Goal: Transaction & Acquisition: Purchase product/service

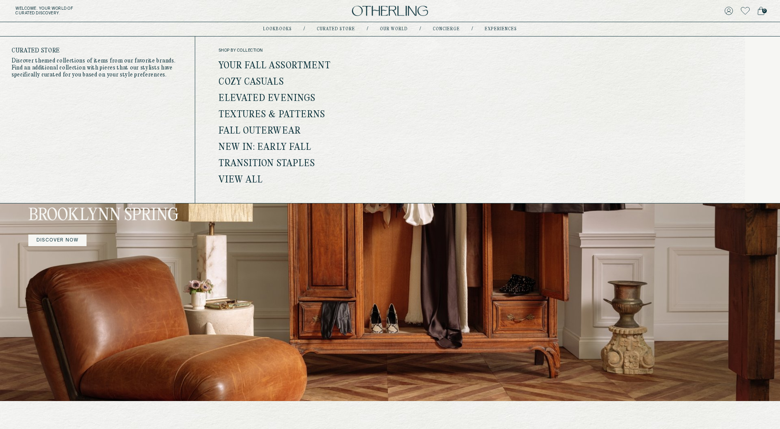
click at [306, 61] on link "Your Fall Assortment" at bounding box center [274, 66] width 112 height 10
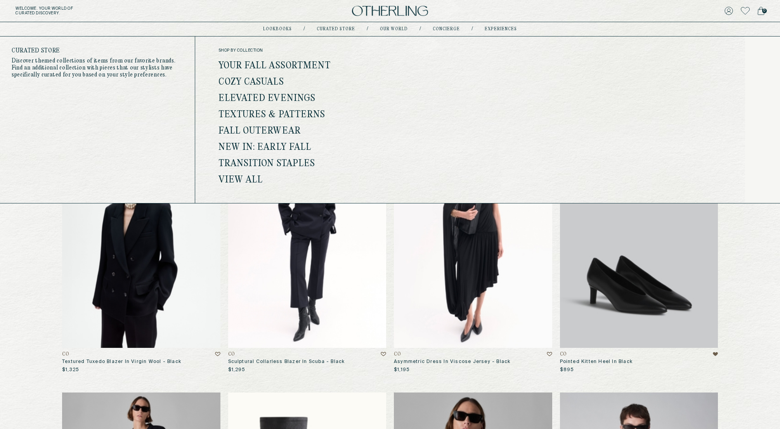
click at [261, 82] on link "Cozy Casuals" at bounding box center [251, 82] width 66 height 10
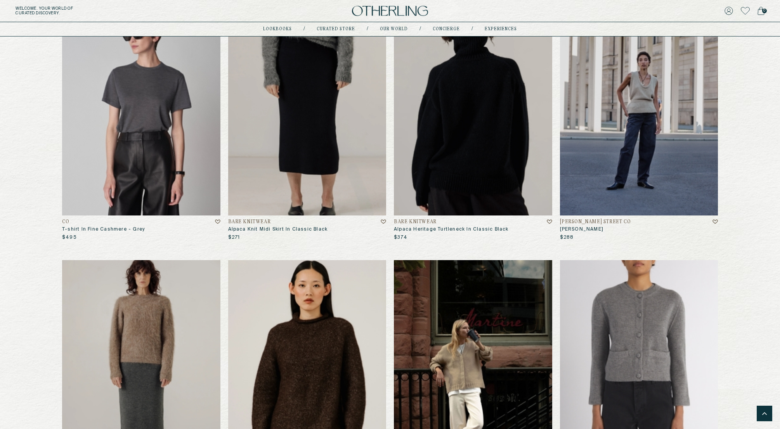
scroll to position [1668, 0]
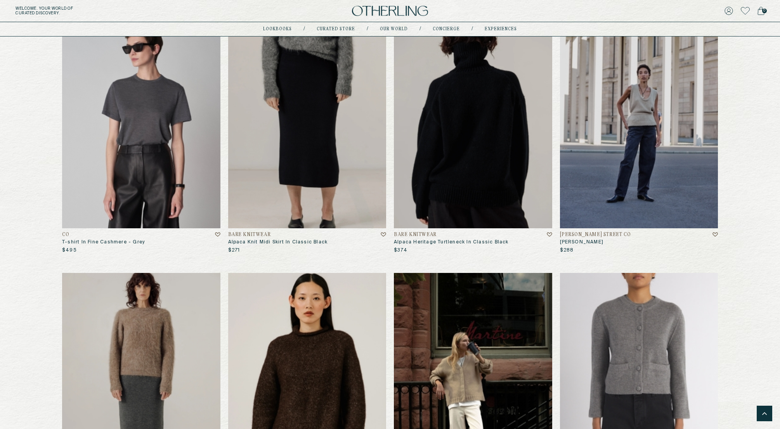
click at [485, 108] on img at bounding box center [473, 121] width 158 height 213
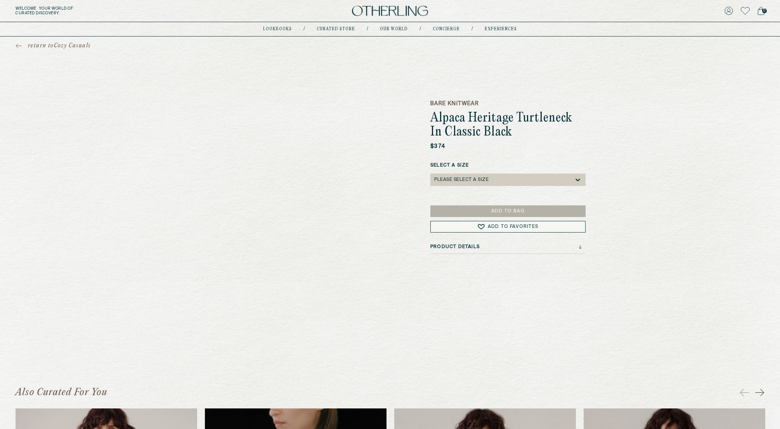
click at [472, 185] on div "Please select a Size" at bounding box center [504, 179] width 140 height 12
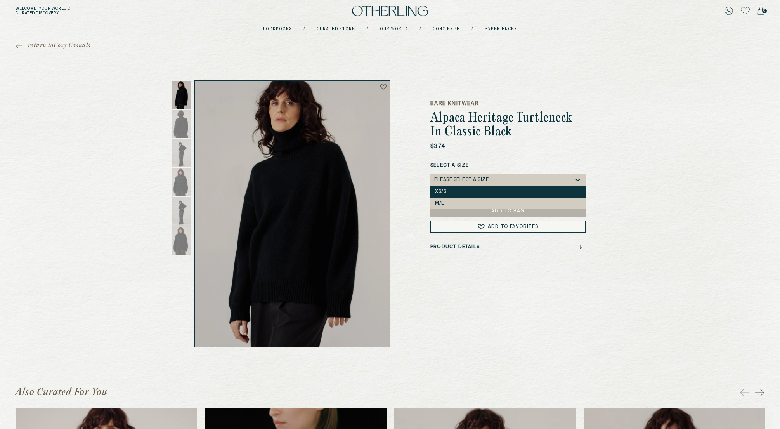
click at [464, 196] on div "XS/S" at bounding box center [507, 192] width 155 height 12
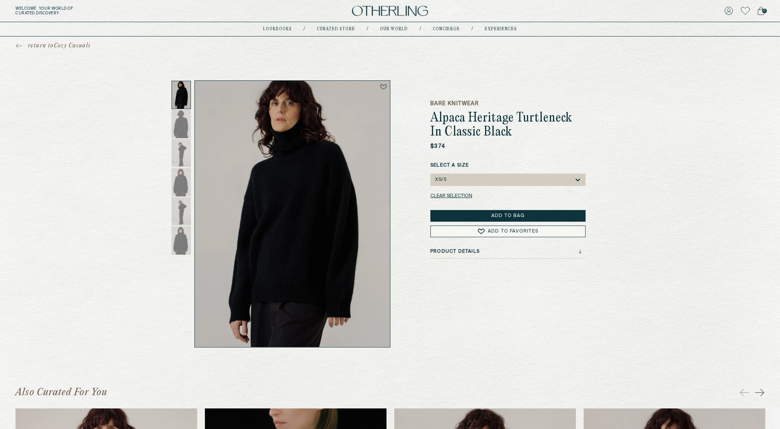
click at [458, 212] on button "Add to Bag" at bounding box center [507, 216] width 155 height 12
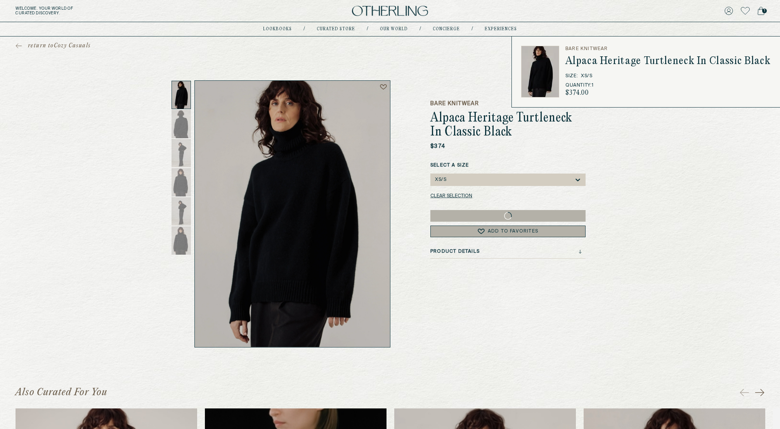
click at [552, 12] on span "1" at bounding box center [764, 11] width 5 height 5
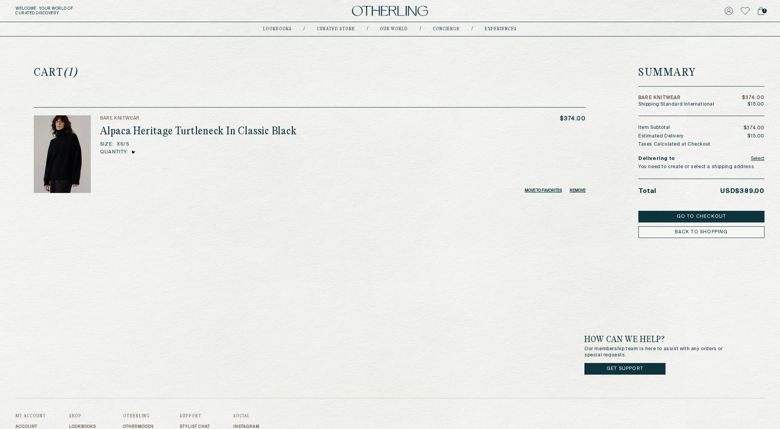
scroll to position [1, 0]
click at [552, 157] on button "Select" at bounding box center [758, 157] width 14 height 11
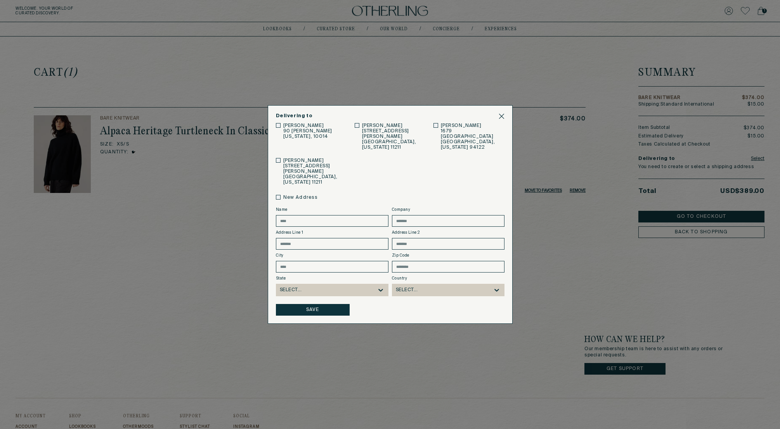
click at [311, 272] on button "Save" at bounding box center [313, 310] width 74 height 12
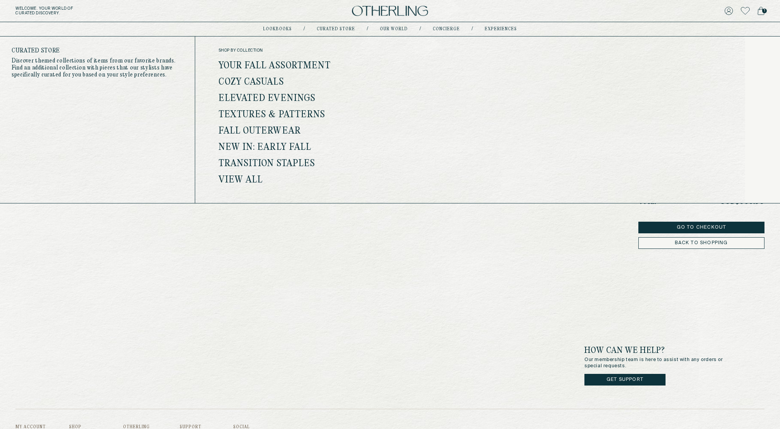
click at [279, 95] on link "Elevated Evenings" at bounding box center [266, 98] width 97 height 10
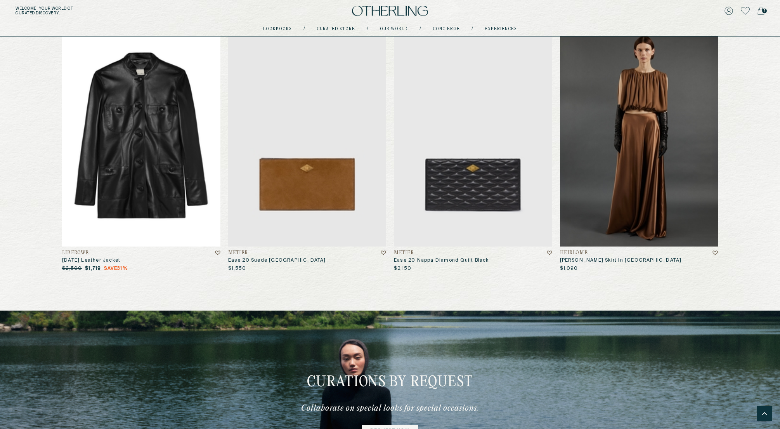
scroll to position [4728, 0]
